Goal: Communication & Community: Answer question/provide support

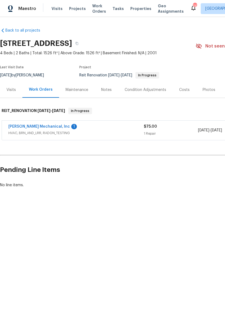
click at [25, 127] on link "[PERSON_NAME] Mechanical, Inc" at bounding box center [39, 127] width 62 height 4
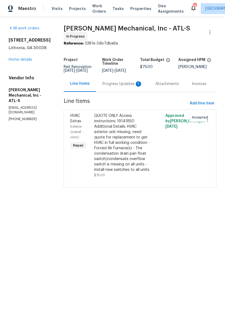
click at [131, 87] on div "Progress Updates 1" at bounding box center [123, 83] width 40 height 5
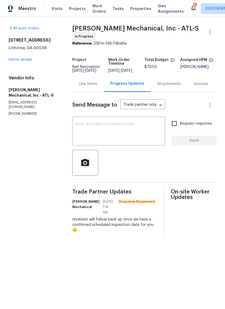
click at [151, 133] on textarea at bounding box center [119, 131] width 86 height 19
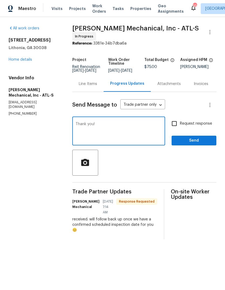
type textarea "Thank you!"
click at [198, 146] on button "Send" at bounding box center [194, 141] width 45 height 10
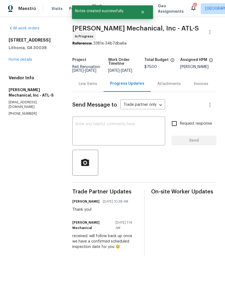
click at [18, 62] on link "Home details" at bounding box center [20, 60] width 23 height 4
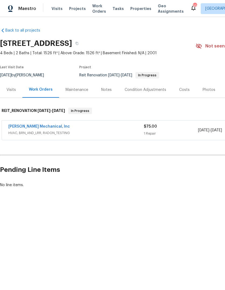
click at [23, 125] on link "[PERSON_NAME] Mechanical, Inc" at bounding box center [39, 127] width 62 height 4
